Goal: Task Accomplishment & Management: Complete application form

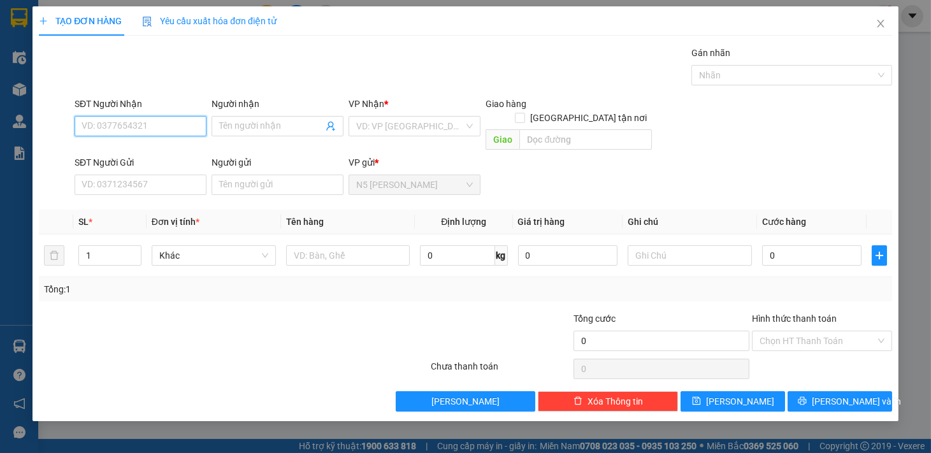
click at [155, 129] on input "SĐT Người Nhận" at bounding box center [141, 126] width 132 height 20
click at [121, 157] on div "0867999649 - NHUNG" at bounding box center [140, 152] width 117 height 14
type input "0867999649"
type input "NHUNG"
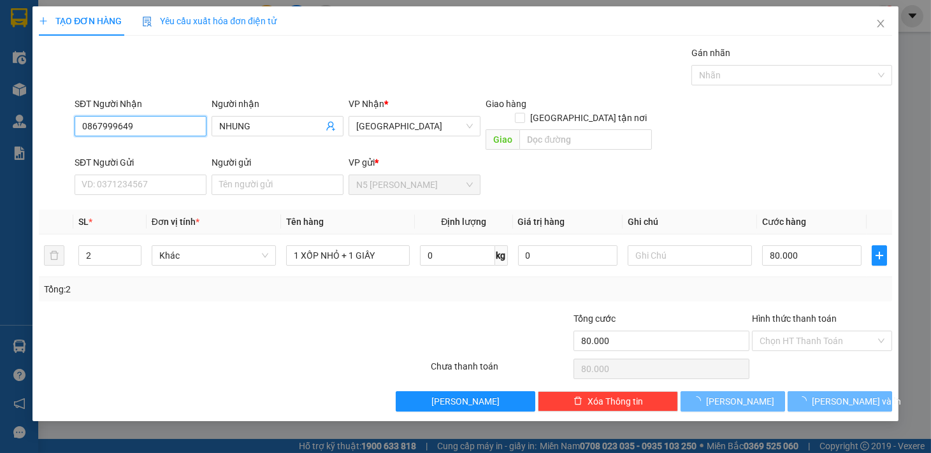
type input "80.000"
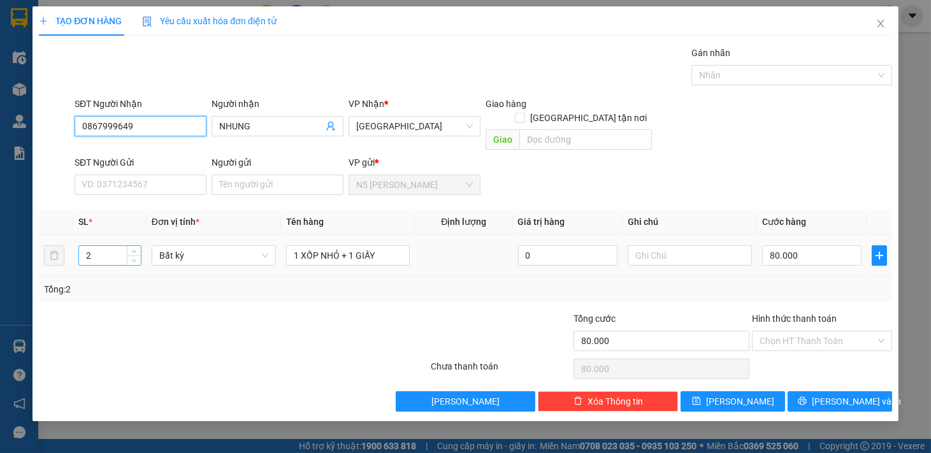
type input "0867999649"
click at [92, 249] on input "2" at bounding box center [110, 255] width 62 height 19
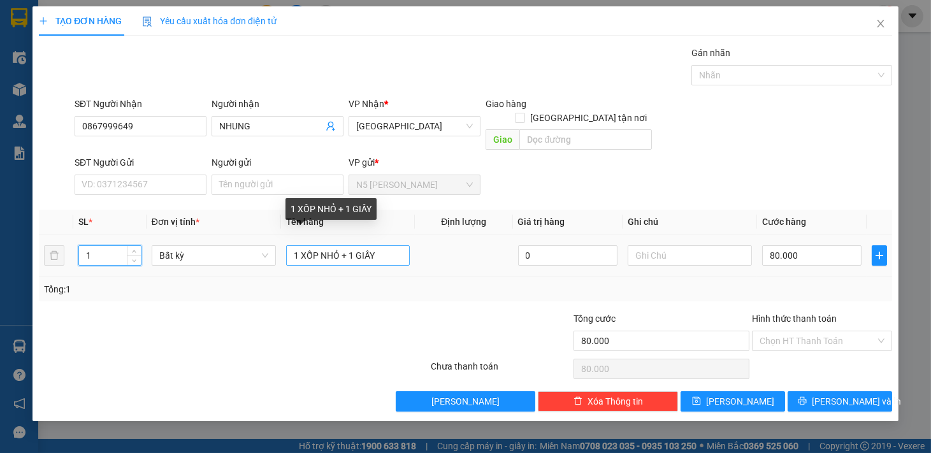
type input "1"
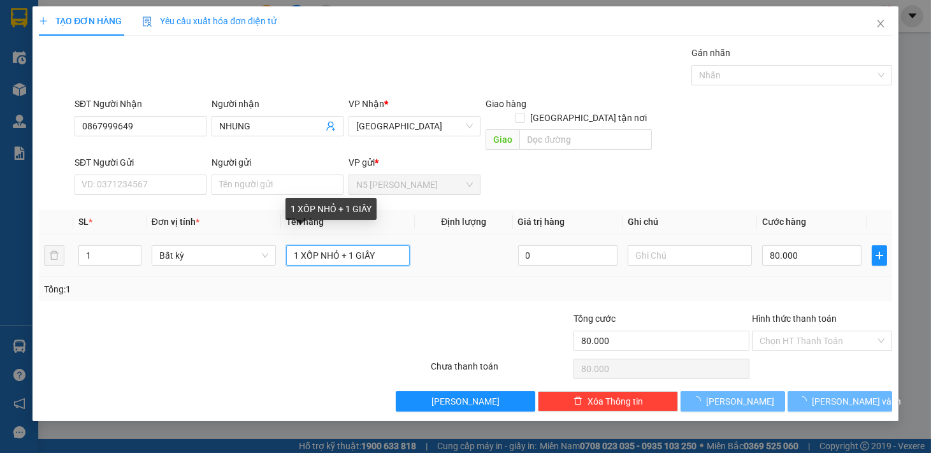
click at [302, 245] on input "1 XỐP NHỎ + 1 GIẤY" at bounding box center [348, 255] width 124 height 20
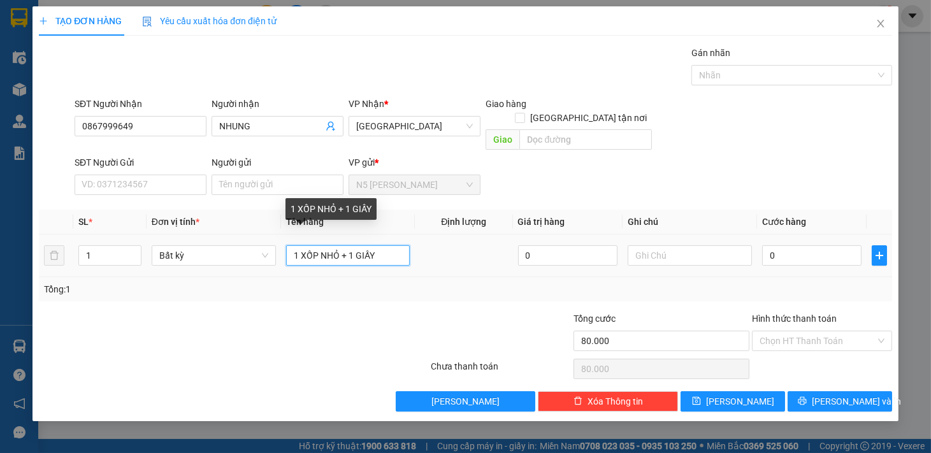
type input "0"
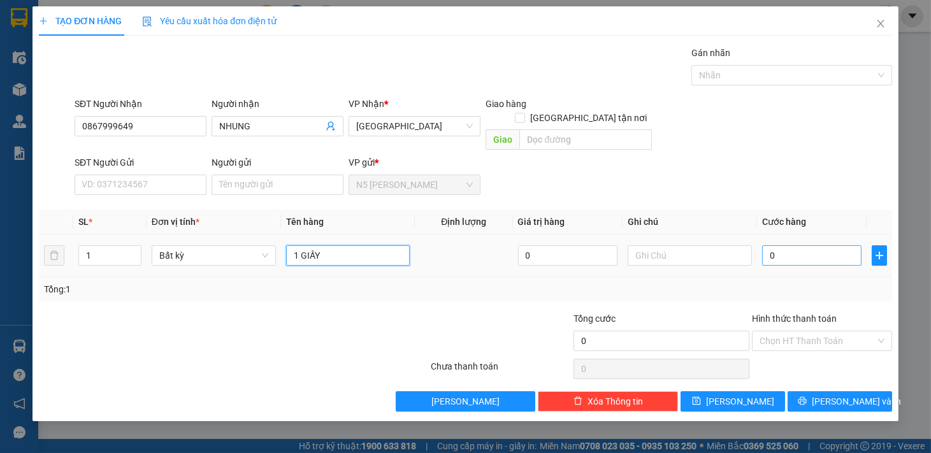
type input "1 GIẤY"
type input "6"
type input "60"
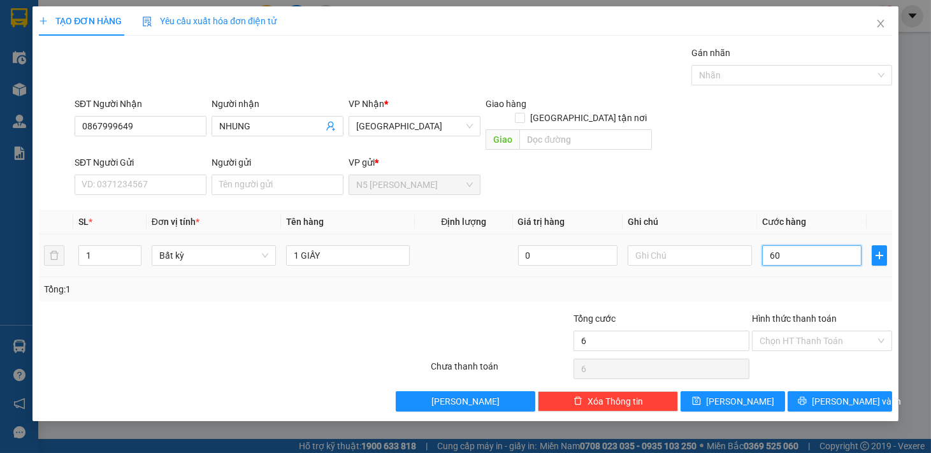
type input "60"
type input "600"
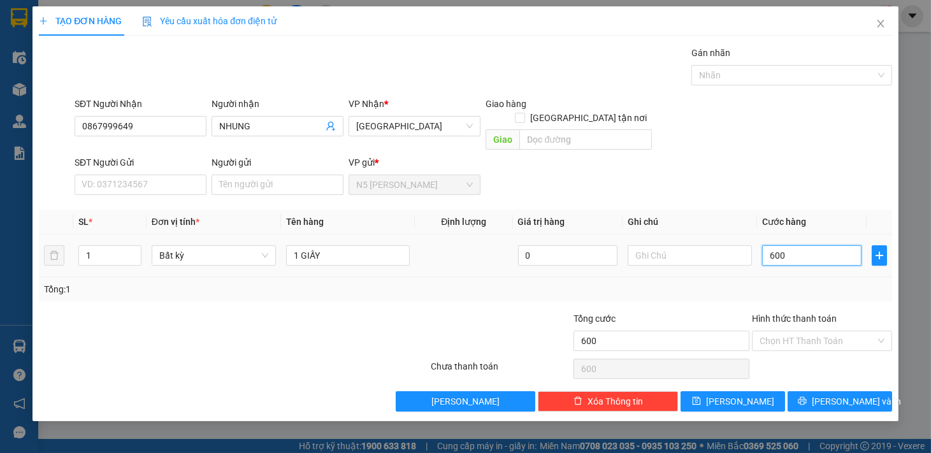
type input "6.000"
type input "60.000"
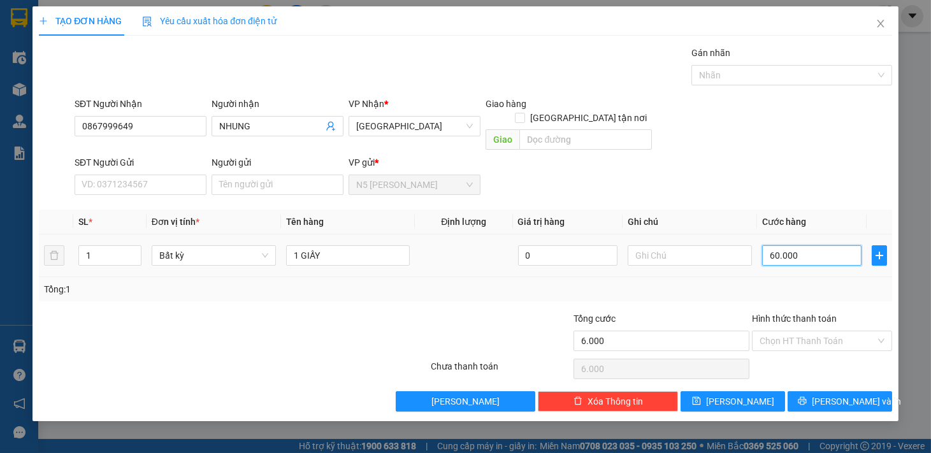
type input "60.000"
click at [820, 332] on input "Hình thức thanh toán" at bounding box center [818, 341] width 116 height 19
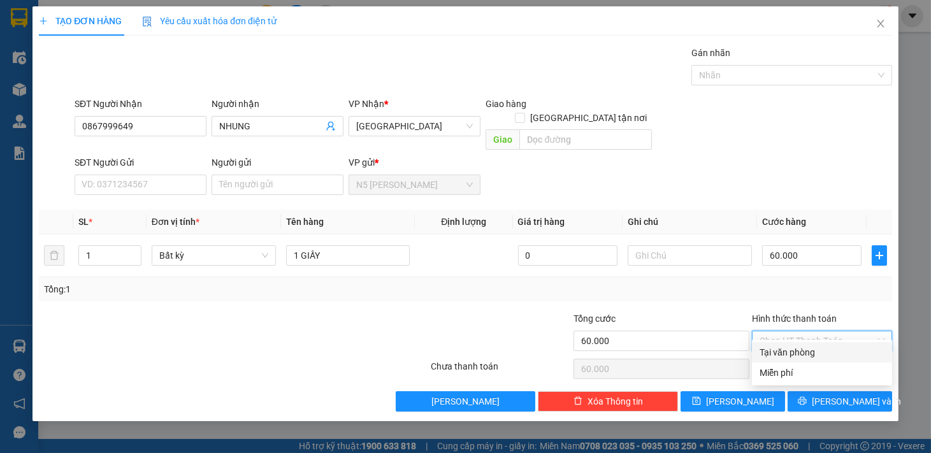
click at [811, 353] on div "Tại văn phòng" at bounding box center [822, 353] width 125 height 14
type input "0"
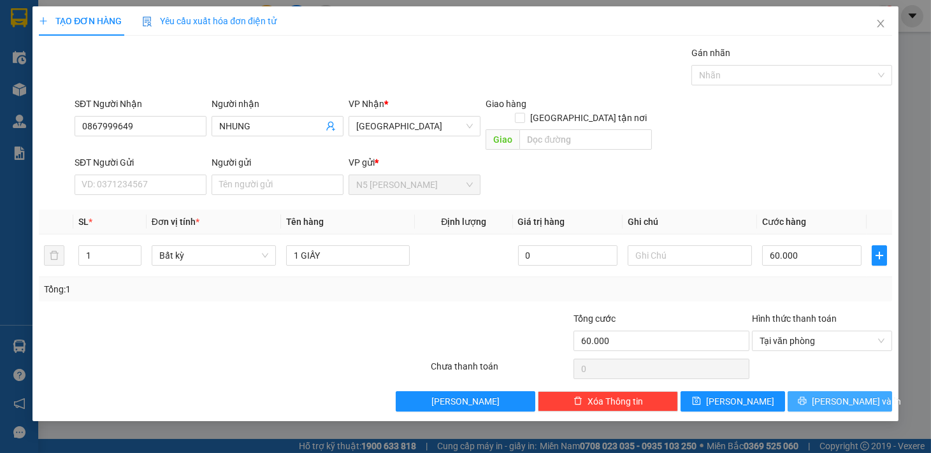
click at [815, 391] on button "[PERSON_NAME] và In" at bounding box center [840, 401] width 105 height 20
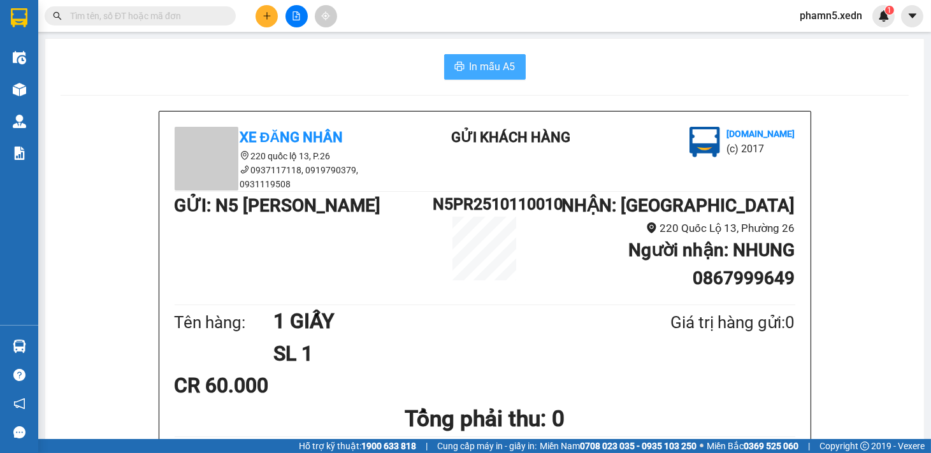
drag, startPoint x: 486, startPoint y: 60, endPoint x: 499, endPoint y: 60, distance: 13.4
click at [490, 60] on span "In mẫu A5" at bounding box center [493, 67] width 46 height 16
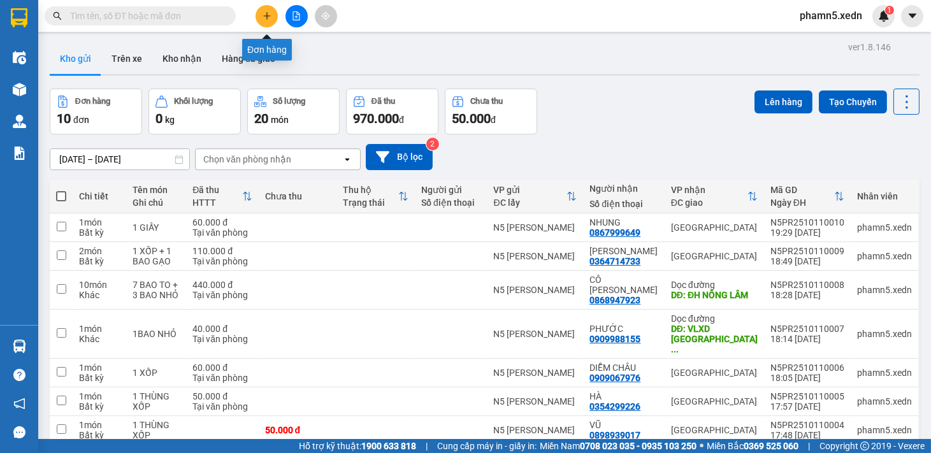
click at [270, 13] on icon "plus" at bounding box center [267, 15] width 9 height 9
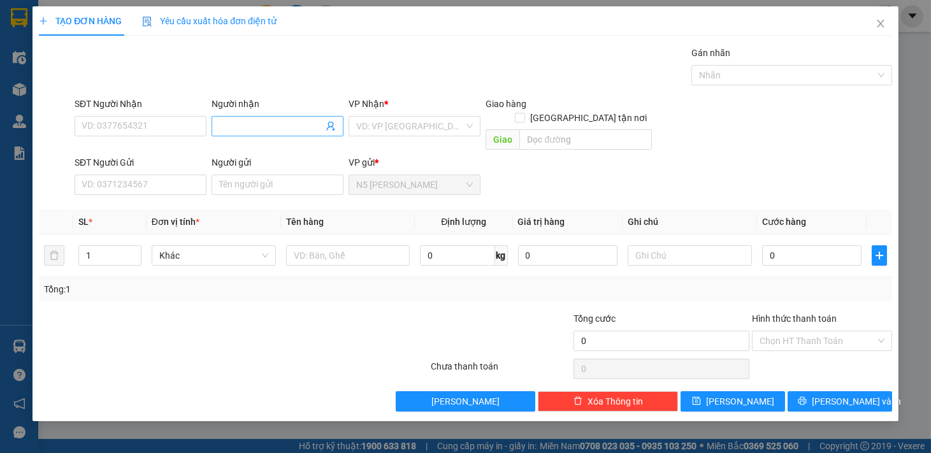
click at [240, 122] on input "Người nhận" at bounding box center [271, 126] width 104 height 14
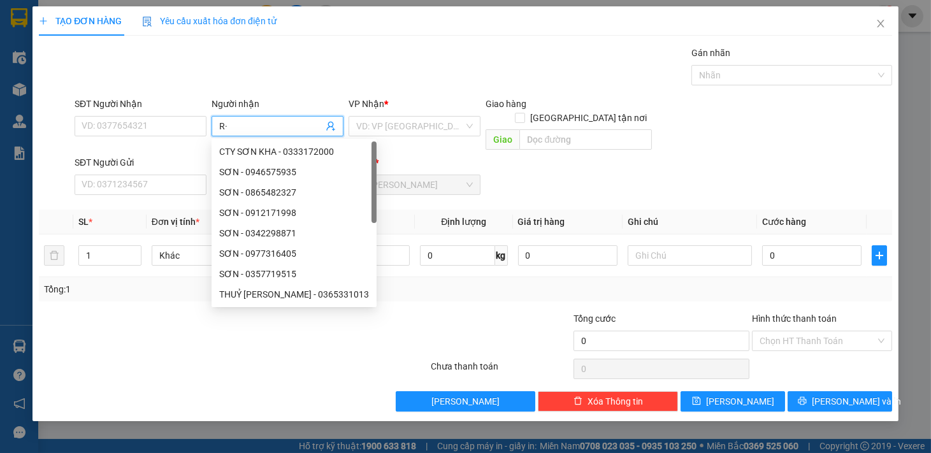
type input "R"
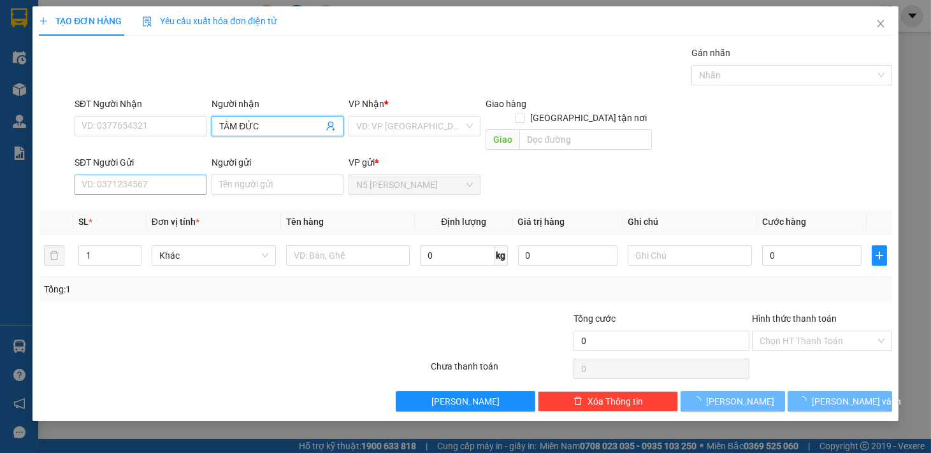
type input "TÂM ĐỨC"
click at [150, 175] on input "SĐT Người Gửi" at bounding box center [141, 185] width 132 height 20
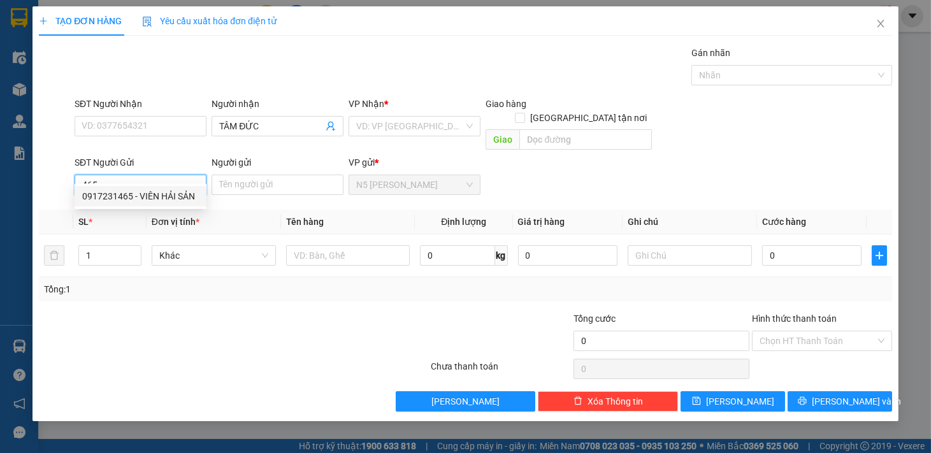
click at [147, 194] on div "0917231465 - VIÊN HẢI SẢN" at bounding box center [140, 196] width 117 height 14
type input "0917231465"
type input "VIÊN HẢI SẢN"
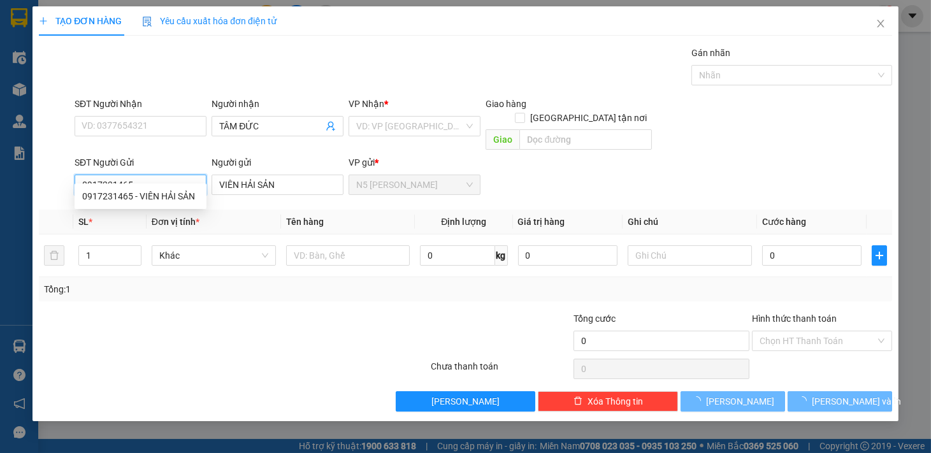
type input "50.000"
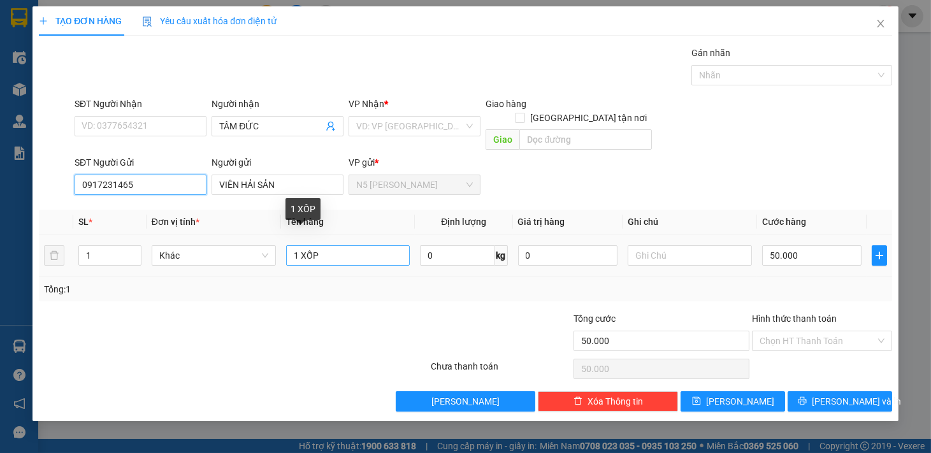
type input "0917231465"
click at [349, 245] on input "1 XỐP" at bounding box center [348, 255] width 124 height 20
click at [472, 118] on div "VD: VP [GEOGRAPHIC_DATA]" at bounding box center [415, 126] width 132 height 20
type input "1 XỐP NHỎ"
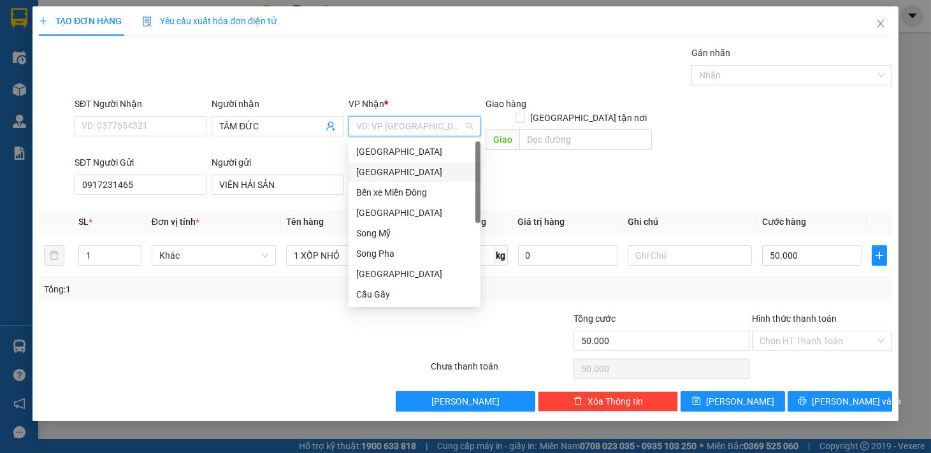
click at [418, 170] on div "[GEOGRAPHIC_DATA]" at bounding box center [414, 172] width 117 height 14
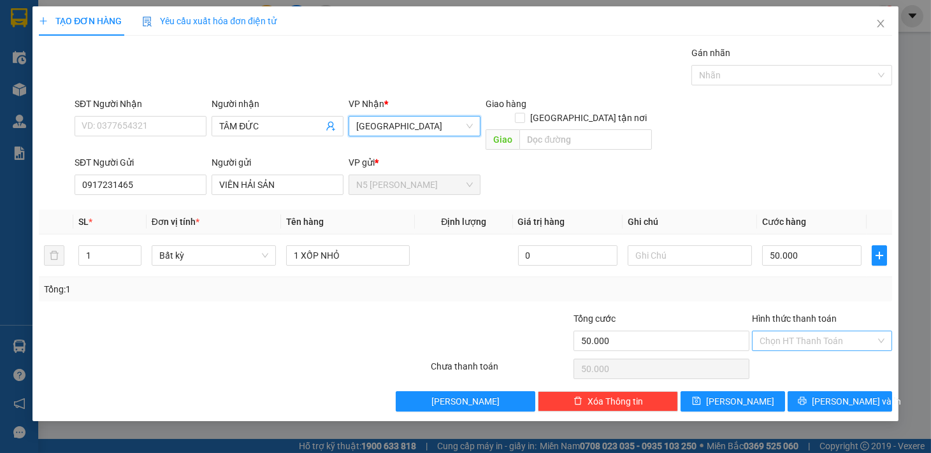
click at [816, 332] on input "Hình thức thanh toán" at bounding box center [818, 341] width 116 height 19
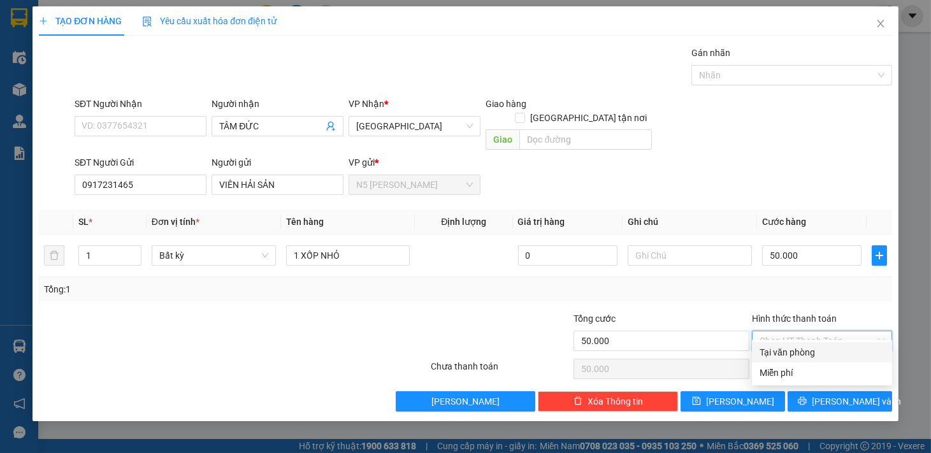
click at [808, 353] on div "Tại văn phòng" at bounding box center [822, 353] width 125 height 14
type input "0"
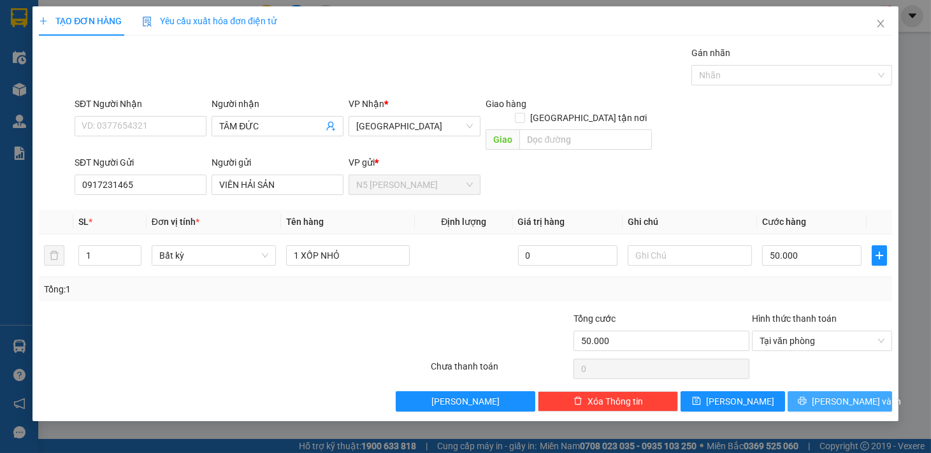
click at [807, 397] on icon "printer" at bounding box center [802, 401] width 9 height 9
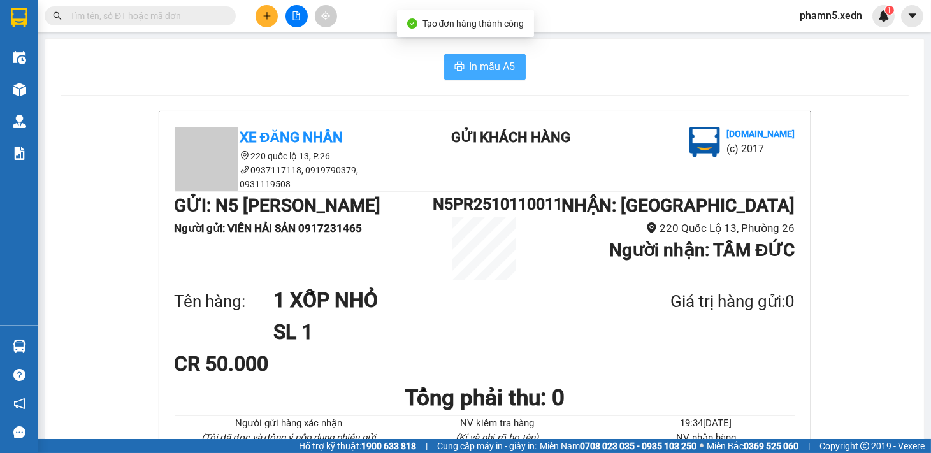
drag, startPoint x: 498, startPoint y: 64, endPoint x: 527, endPoint y: 77, distance: 31.4
click at [511, 66] on button "In mẫu A5" at bounding box center [485, 67] width 82 height 26
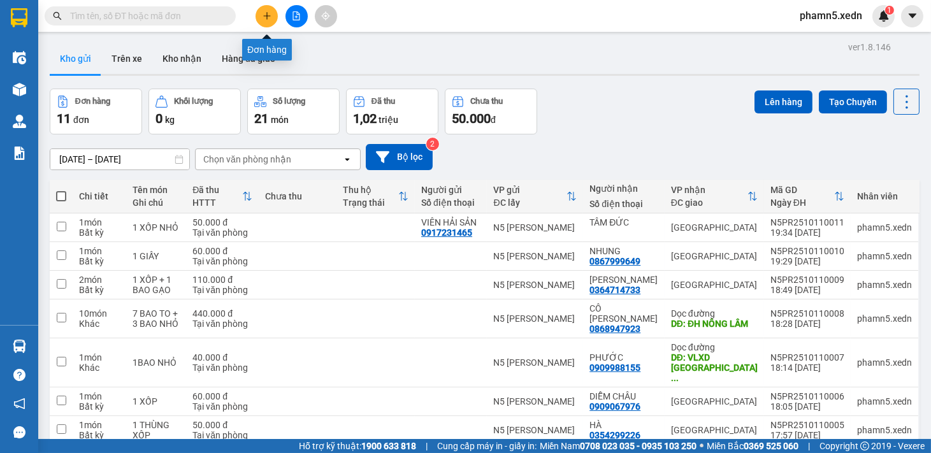
click at [268, 11] on icon "plus" at bounding box center [267, 15] width 9 height 9
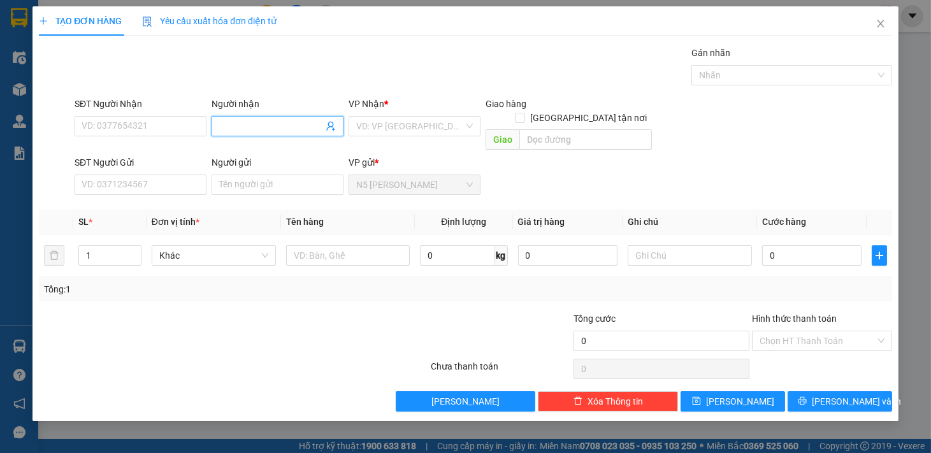
click at [257, 122] on input "Người nhận" at bounding box center [271, 126] width 104 height 14
type input "CHỊ DIỄM"
click at [388, 245] on input "text" at bounding box center [348, 255] width 124 height 20
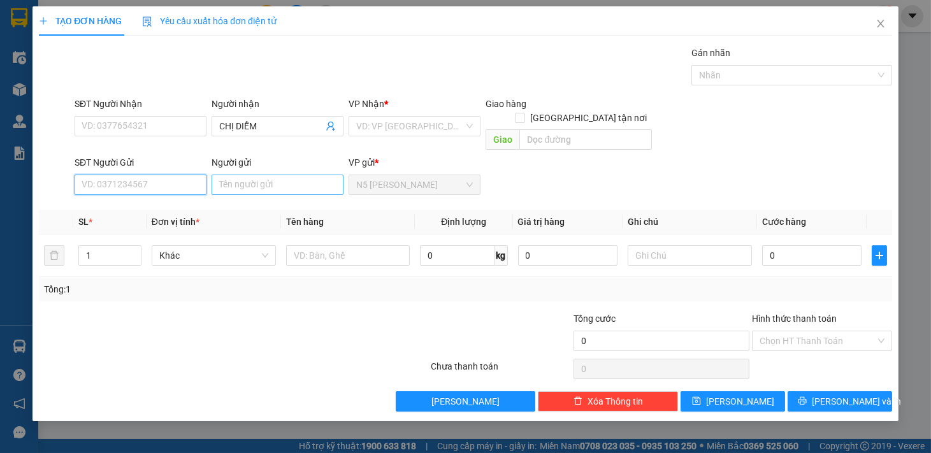
drag, startPoint x: 162, startPoint y: 170, endPoint x: 226, endPoint y: 180, distance: 64.6
click at [182, 175] on input "SĐT Người Gửi" at bounding box center [141, 185] width 132 height 20
drag, startPoint x: 186, startPoint y: 194, endPoint x: 217, endPoint y: 193, distance: 31.3
click at [198, 194] on div "0917231465 - VIÊN HẢI SẢN" at bounding box center [140, 196] width 117 height 14
type input "0917231465"
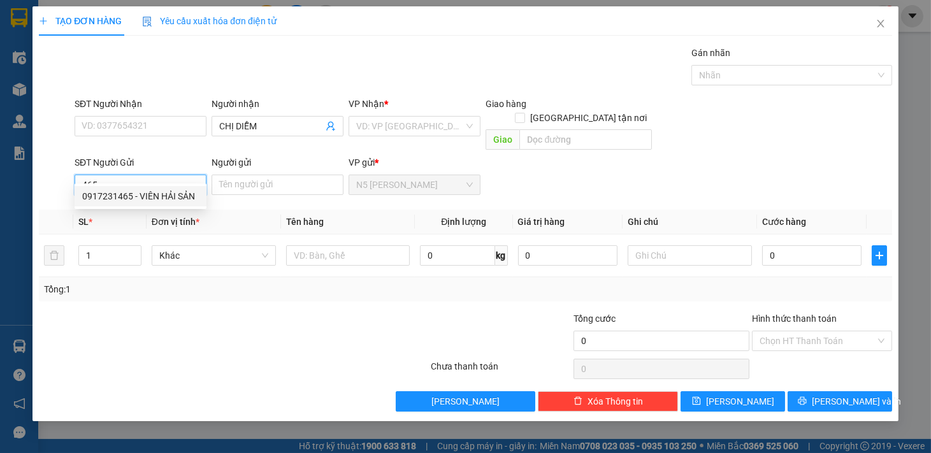
type input "VIÊN HẢI SẢN"
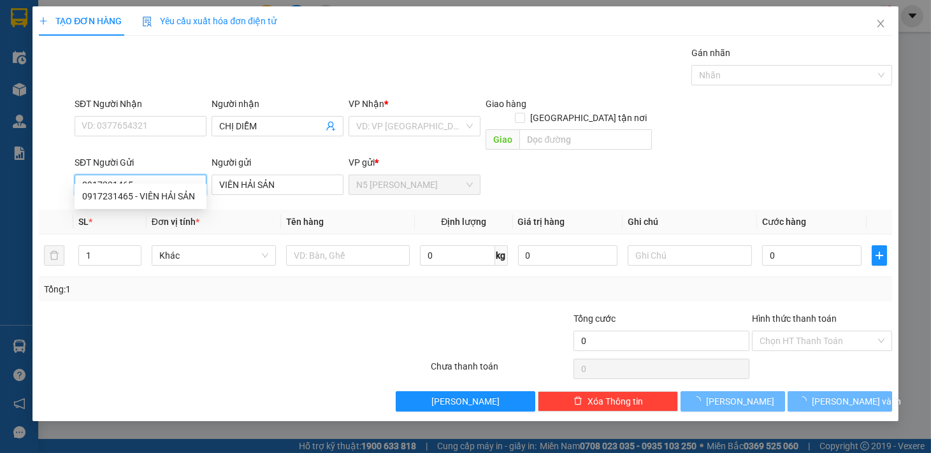
type input "50.000"
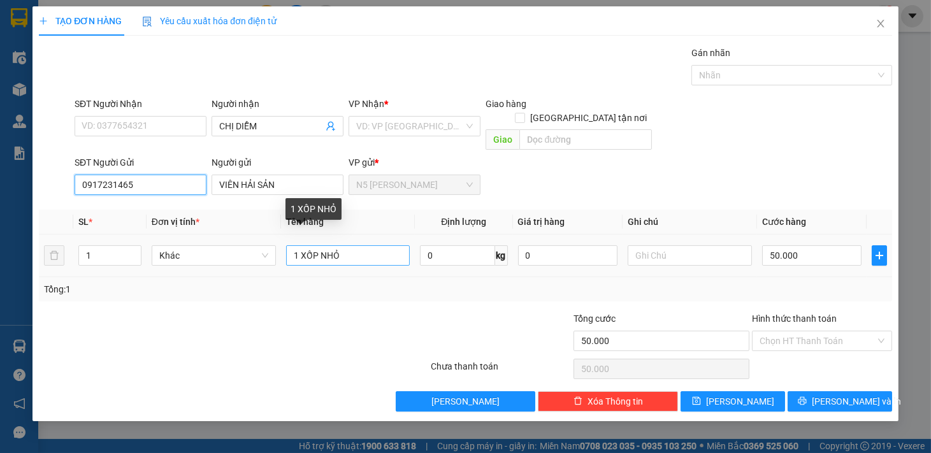
type input "0917231465"
click at [340, 245] on input "1 XỐP NHỎ" at bounding box center [348, 255] width 124 height 20
type input "1 XỐP LỚN"
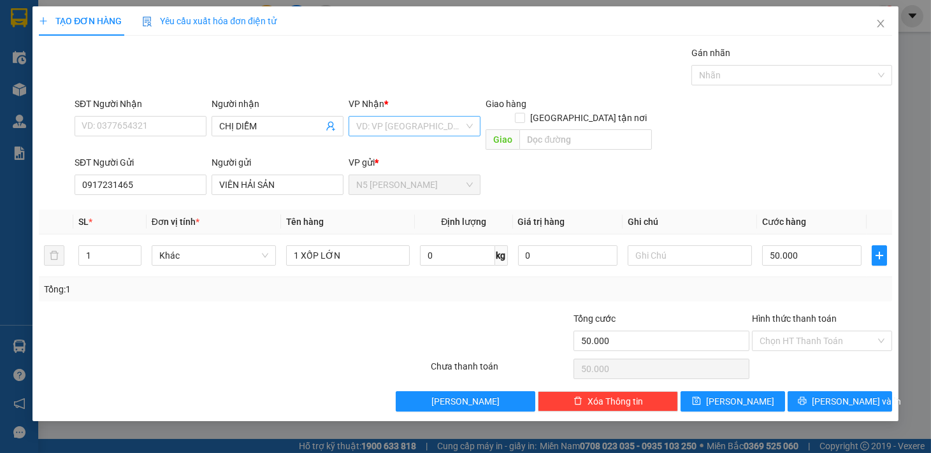
click at [447, 122] on input "search" at bounding box center [410, 126] width 108 height 19
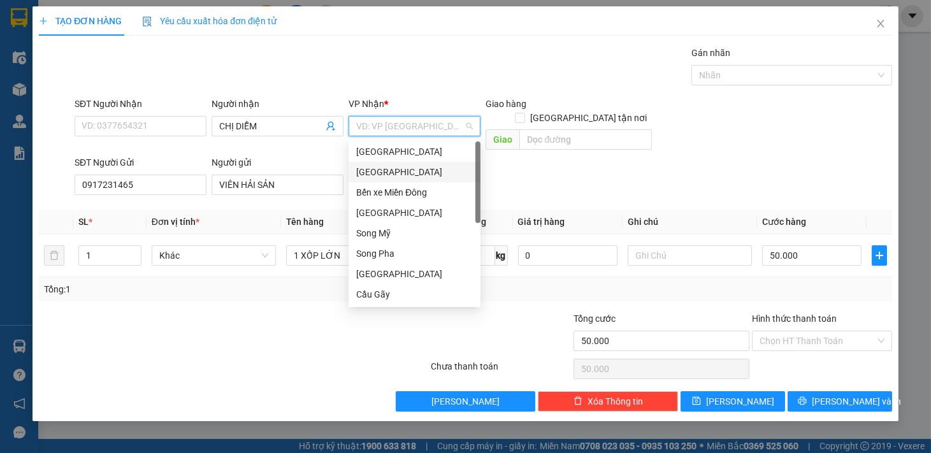
click at [412, 175] on div "[GEOGRAPHIC_DATA]" at bounding box center [414, 172] width 117 height 14
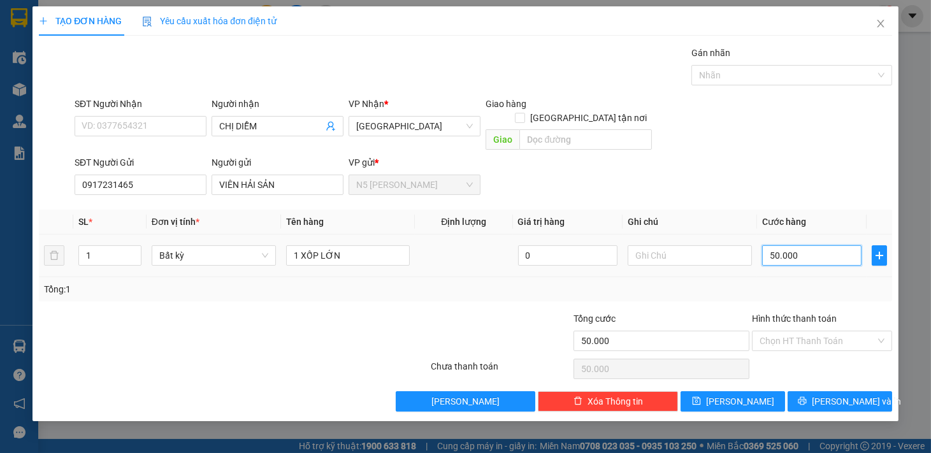
type input "1"
type input "10"
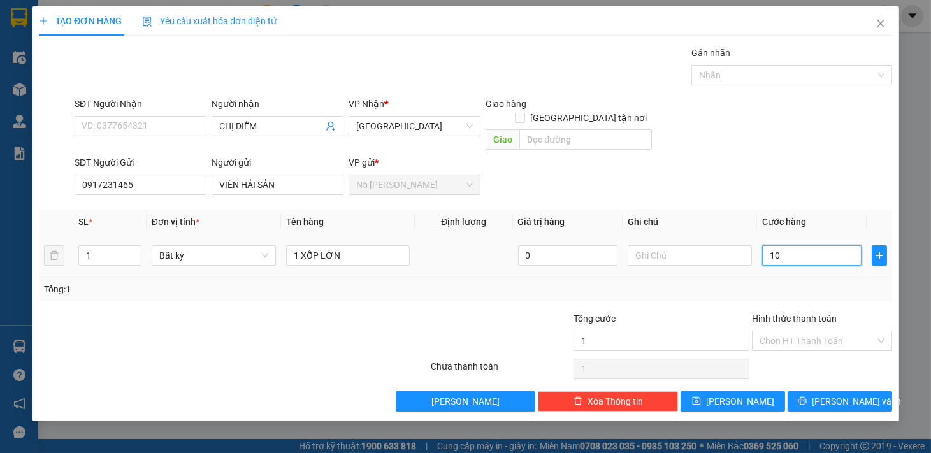
type input "10"
type input "100"
type input "1.000"
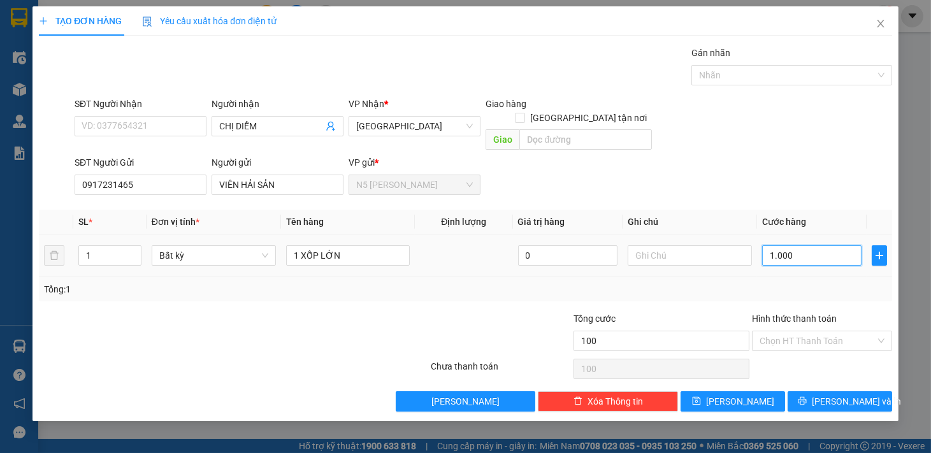
type input "1.000"
type input "10.000"
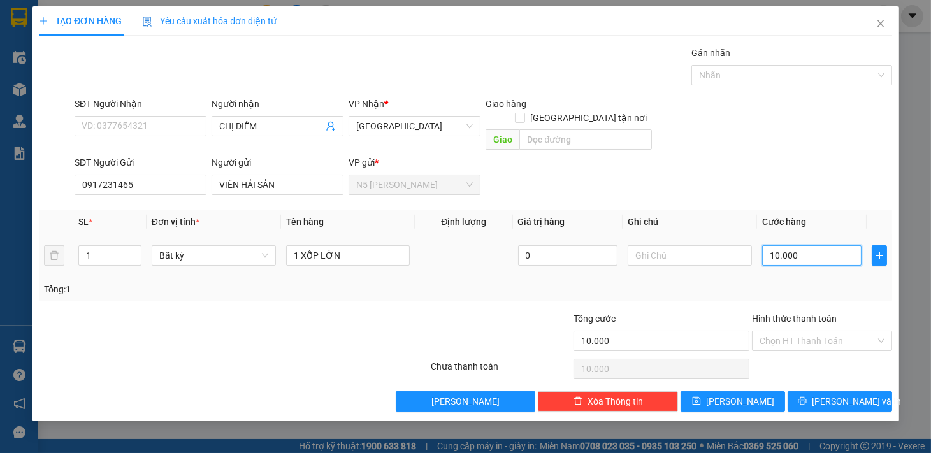
type input "100.000"
click at [784, 332] on input "Hình thức thanh toán" at bounding box center [818, 341] width 116 height 19
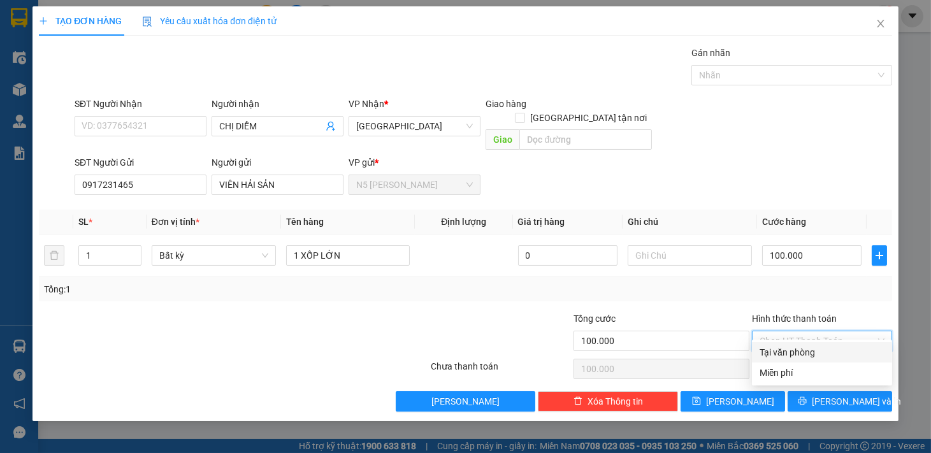
click at [792, 347] on div "Tại văn phòng" at bounding box center [822, 353] width 125 height 14
type input "0"
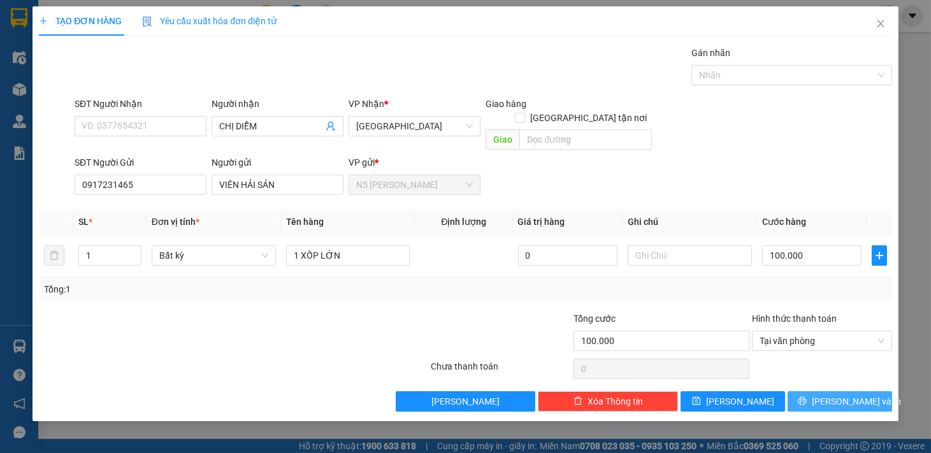
click at [825, 391] on button "[PERSON_NAME] và In" at bounding box center [840, 401] width 105 height 20
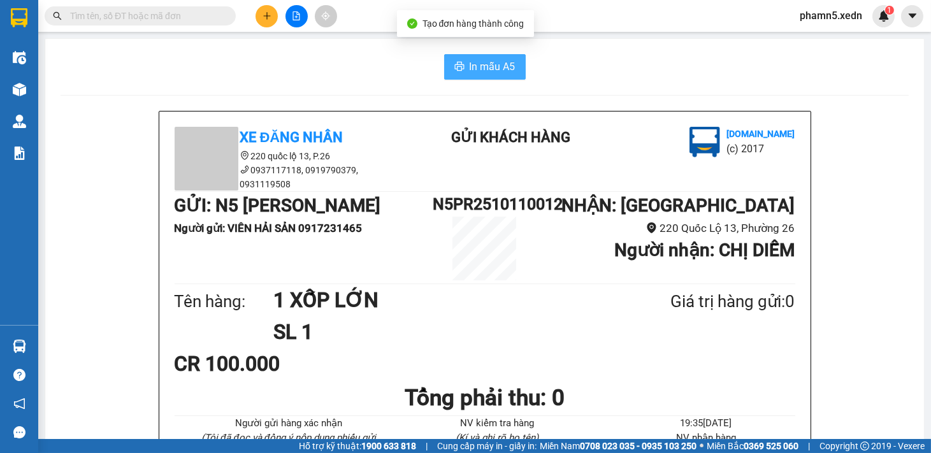
drag, startPoint x: 499, startPoint y: 61, endPoint x: 520, endPoint y: 59, distance: 21.1
click at [520, 59] on button "In mẫu A5" at bounding box center [485, 67] width 82 height 26
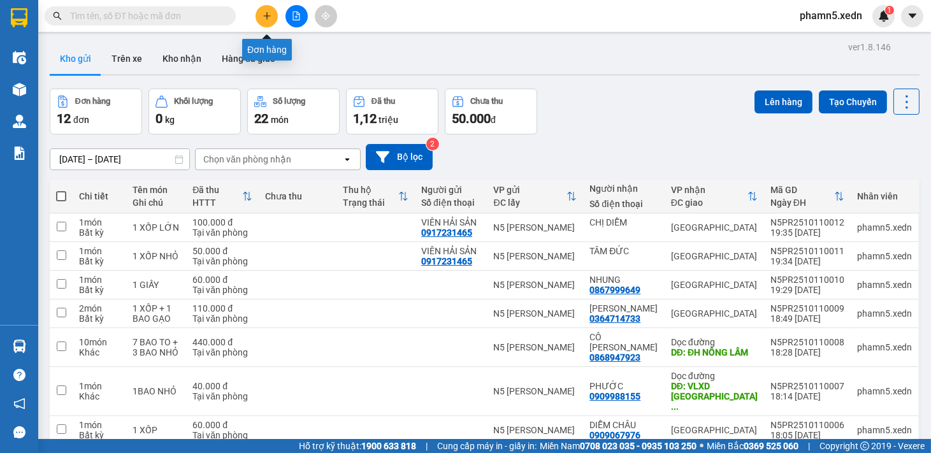
click at [271, 13] on icon "plus" at bounding box center [267, 15] width 9 height 9
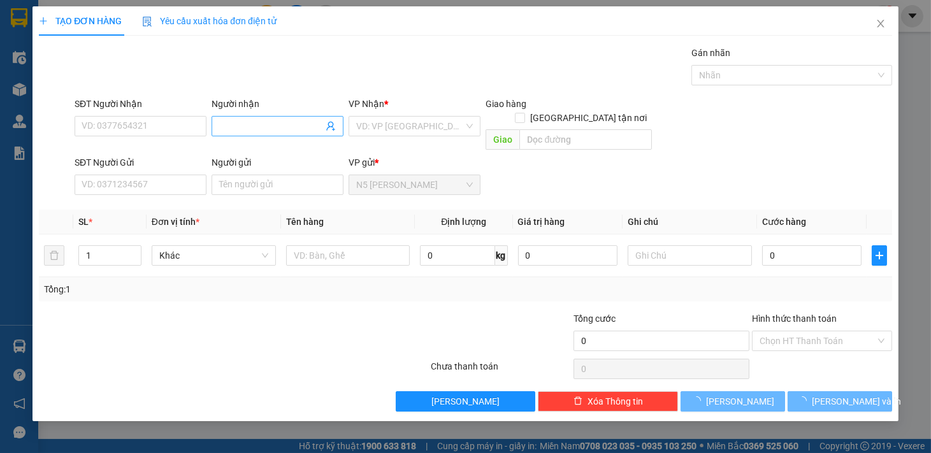
click at [261, 121] on input "Người nhận" at bounding box center [271, 126] width 104 height 14
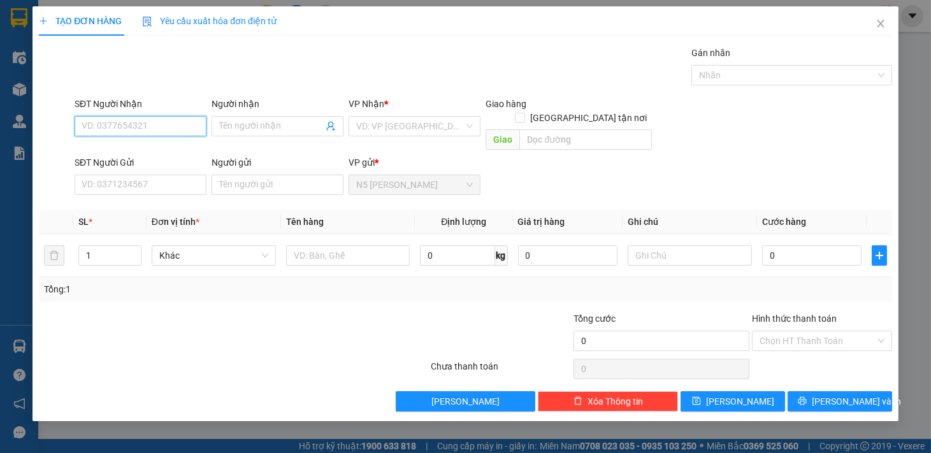
click at [163, 118] on input "SĐT Người Nhận" at bounding box center [141, 126] width 132 height 20
drag, startPoint x: 126, startPoint y: 124, endPoint x: 61, endPoint y: 103, distance: 68.3
click at [61, 103] on div "SĐT Người Nhận 202071 202071 Người nhận Tên người nhận VP Nhận * VD: VP [GEOGRA…" at bounding box center [466, 126] width 856 height 59
type input "0988202071"
click at [151, 150] on div "0988202071 - TRUNG" at bounding box center [140, 152] width 117 height 14
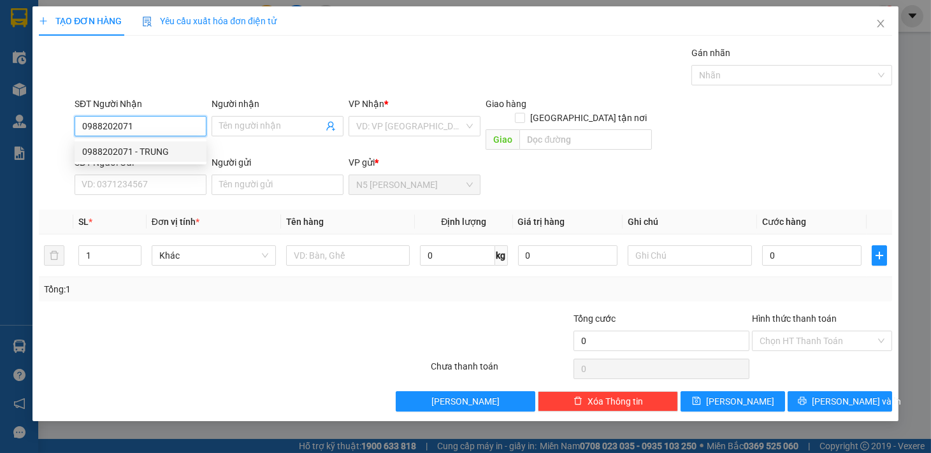
type input "TRUNG"
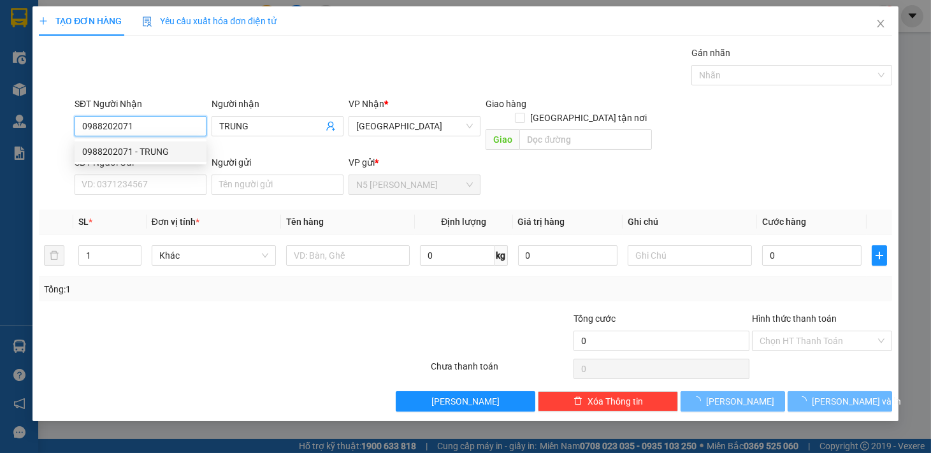
type input "40.000"
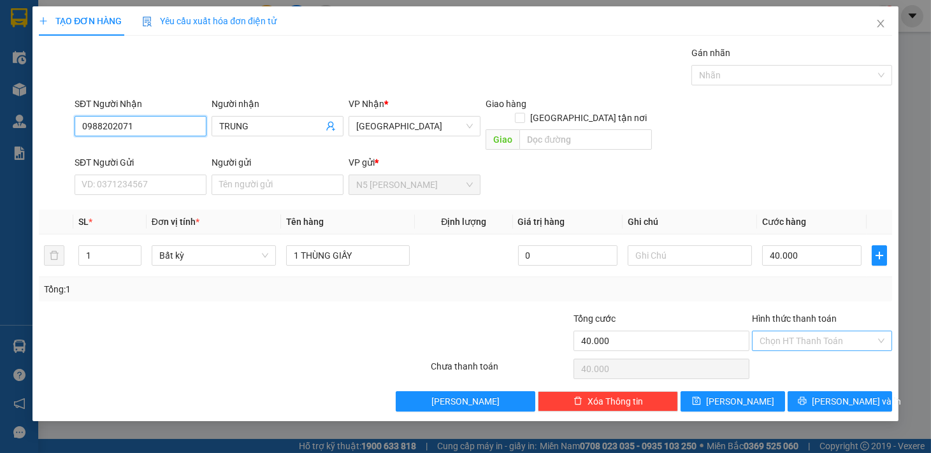
type input "0988202071"
click at [863, 332] on input "Hình thức thanh toán" at bounding box center [818, 341] width 116 height 19
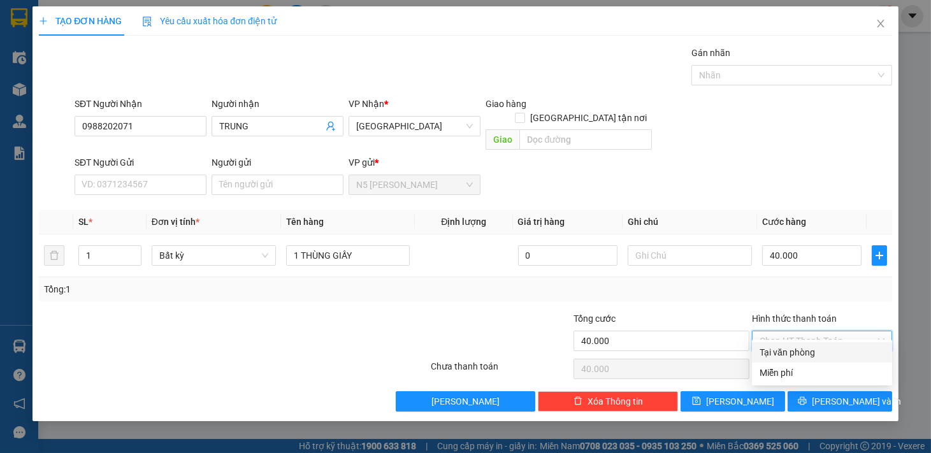
click at [812, 353] on div "Tại văn phòng" at bounding box center [822, 353] width 125 height 14
type input "0"
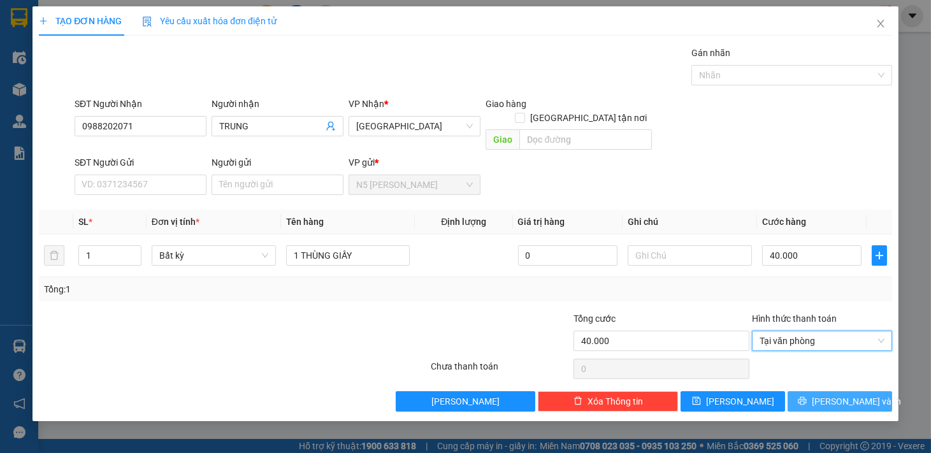
click at [840, 395] on span "[PERSON_NAME] và In" at bounding box center [856, 402] width 89 height 14
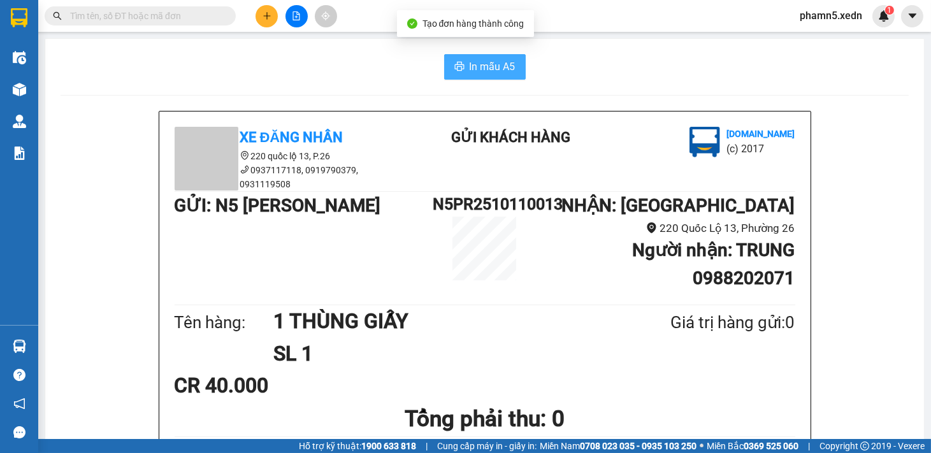
click at [489, 71] on span "In mẫu A5" at bounding box center [493, 67] width 46 height 16
